Goal: Task Accomplishment & Management: Use online tool/utility

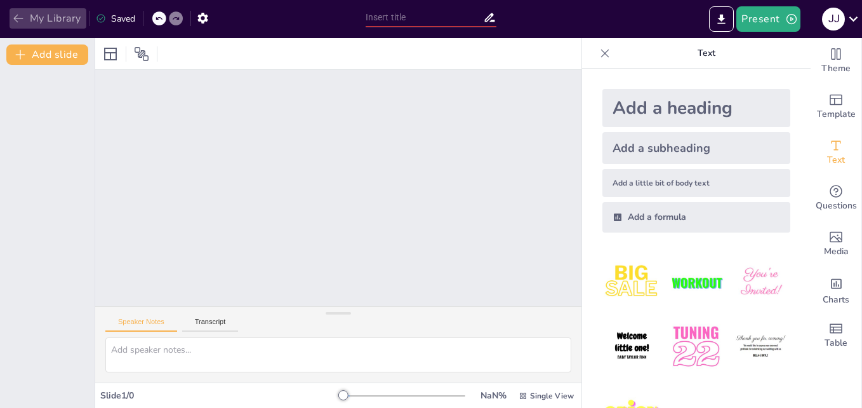
click at [13, 17] on icon "button" at bounding box center [18, 18] width 13 height 13
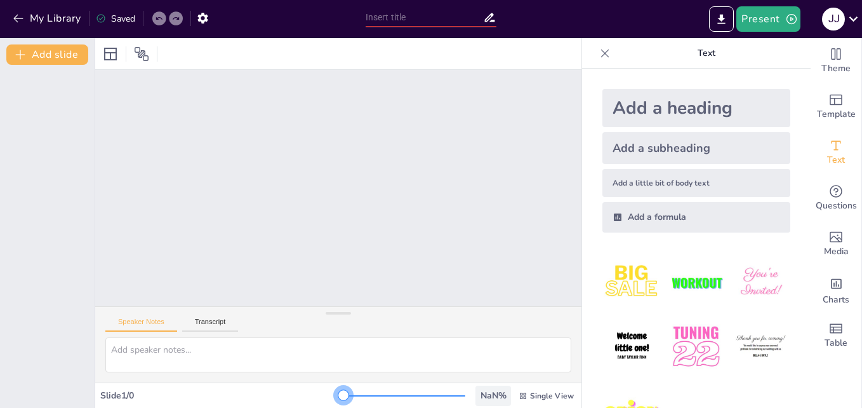
drag, startPoint x: 333, startPoint y: 396, endPoint x: 488, endPoint y: 393, distance: 154.3
click at [488, 393] on div "NaN % Single View" at bounding box center [460, 395] width 233 height 20
drag, startPoint x: 334, startPoint y: 393, endPoint x: 303, endPoint y: 384, distance: 32.4
click at [303, 384] on div "Slide 1 / 0 NaN % Single View" at bounding box center [338, 394] width 486 height 25
click at [202, 324] on button "Transcript" at bounding box center [210, 324] width 57 height 14
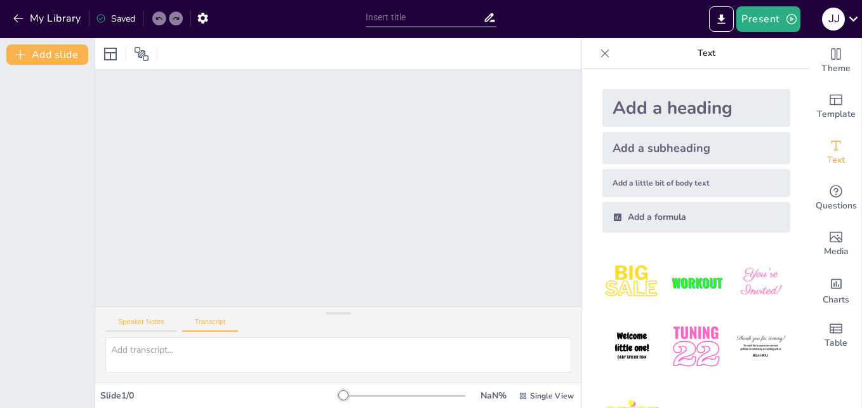
click at [147, 321] on button "Speaker Notes" at bounding box center [141, 324] width 72 height 14
click at [213, 323] on button "Transcript" at bounding box center [210, 324] width 57 height 14
click at [340, 314] on div at bounding box center [338, 317] width 25 height 13
click at [50, 46] on button "Add slide" at bounding box center [47, 54] width 82 height 20
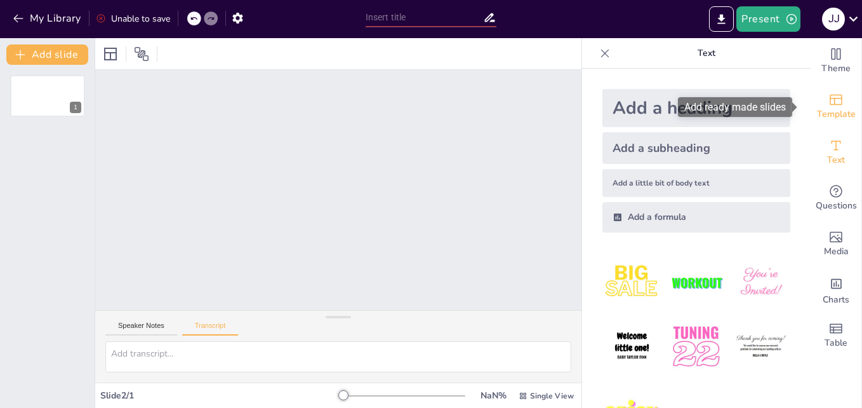
click at [830, 97] on icon "Add ready made slides" at bounding box center [836, 99] width 15 height 15
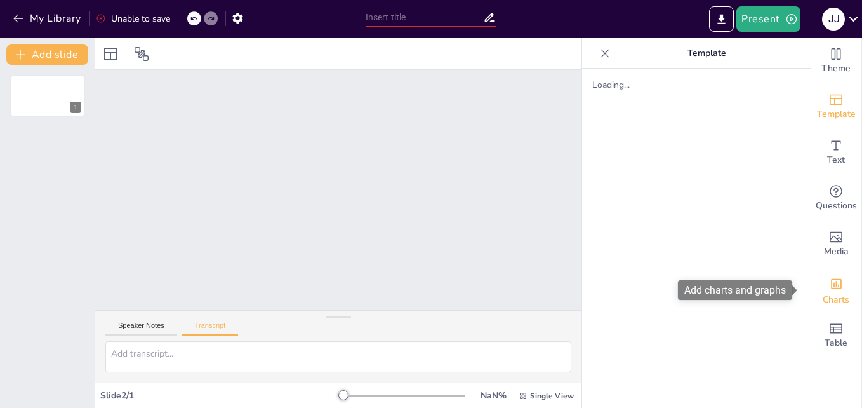
click at [830, 287] on icon "Add charts and graphs" at bounding box center [836, 283] width 13 height 13
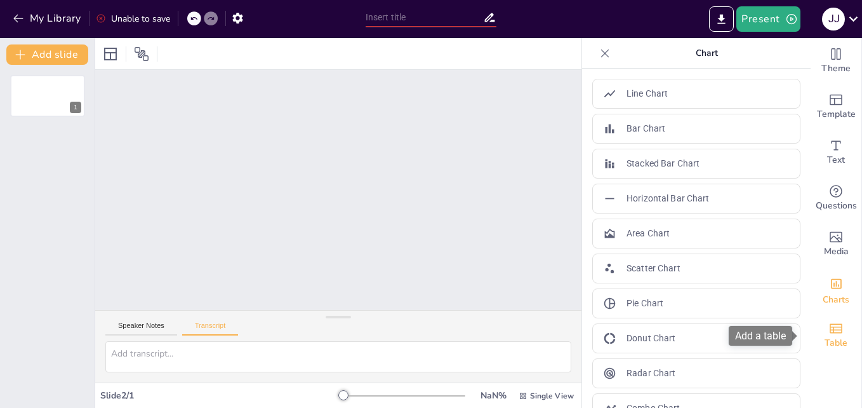
click at [829, 321] on icon "Add a table" at bounding box center [836, 328] width 15 height 15
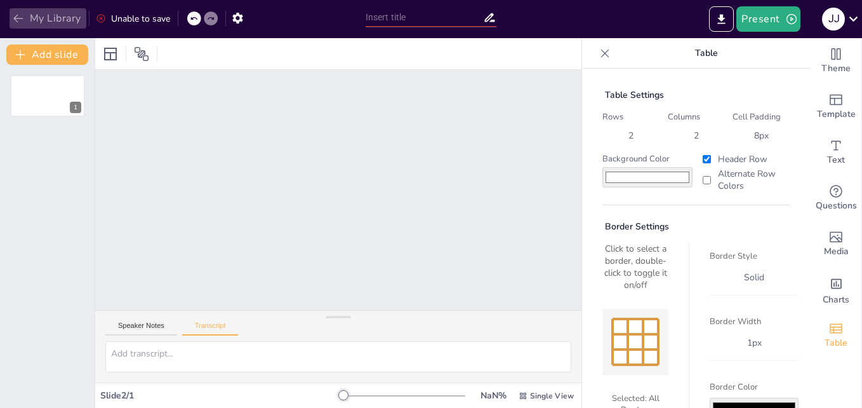
click at [14, 14] on icon "button" at bounding box center [18, 18] width 13 height 13
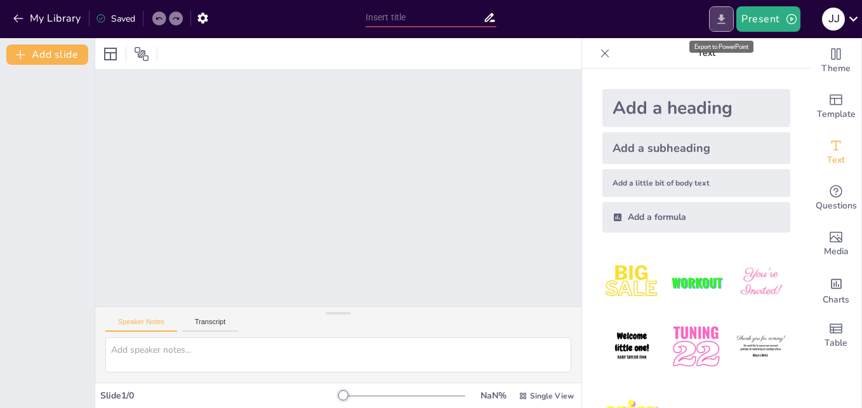
click at [722, 17] on icon "Export to PowerPoint" at bounding box center [722, 19] width 8 height 10
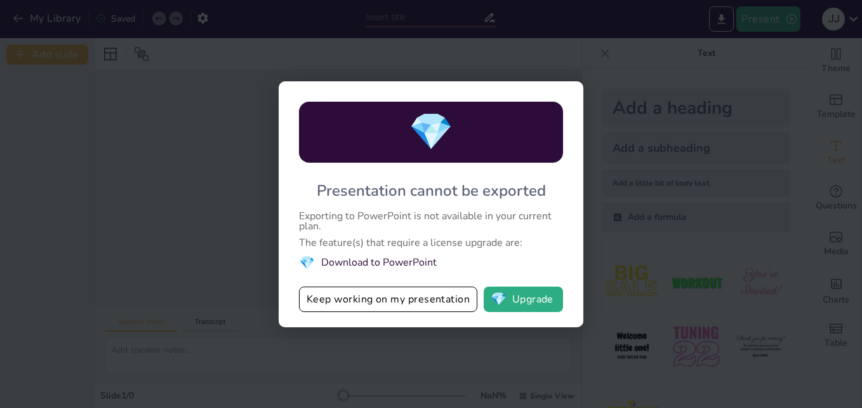
click at [662, 150] on div "💎 Presentation cannot be exported Exporting to PowerPoint is not available in y…" at bounding box center [431, 204] width 862 height 408
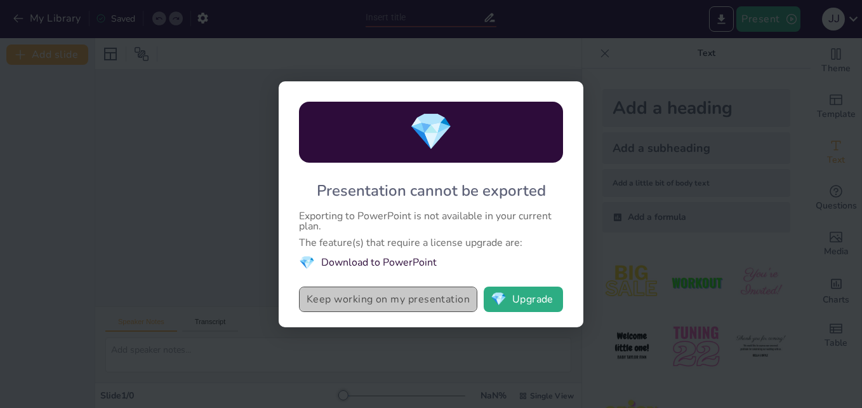
click at [378, 302] on button "Keep working on my presentation" at bounding box center [388, 298] width 178 height 25
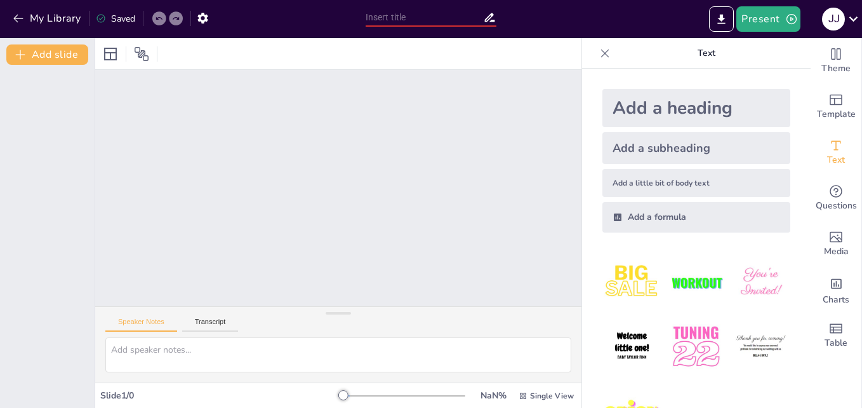
click at [378, 19] on input "text" at bounding box center [424, 17] width 117 height 18
click at [852, 23] on icon at bounding box center [853, 18] width 17 height 17
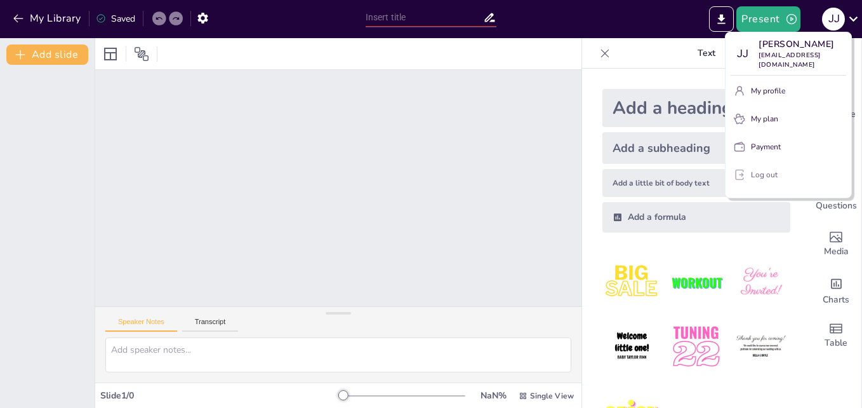
click at [770, 178] on p "Log out" at bounding box center [764, 174] width 27 height 11
